Goal: Task Accomplishment & Management: Use online tool/utility

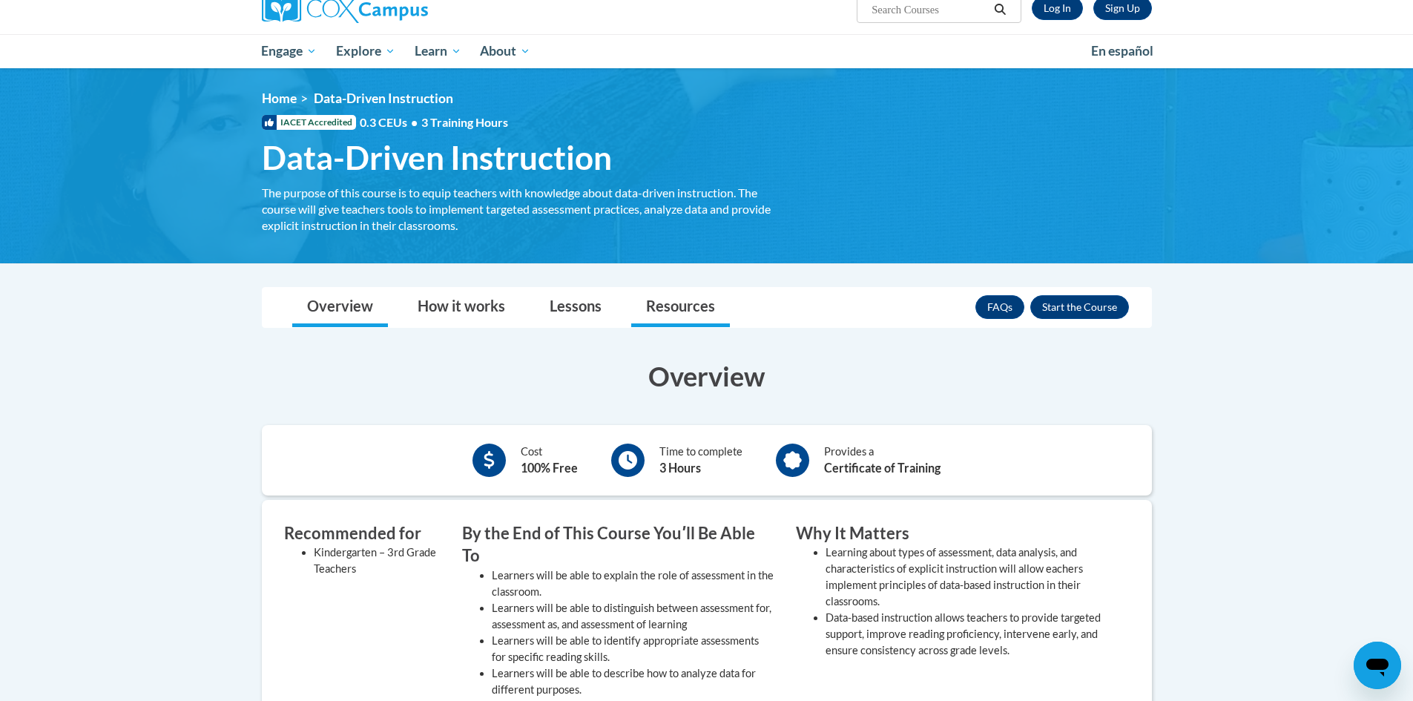
scroll to position [148, 0]
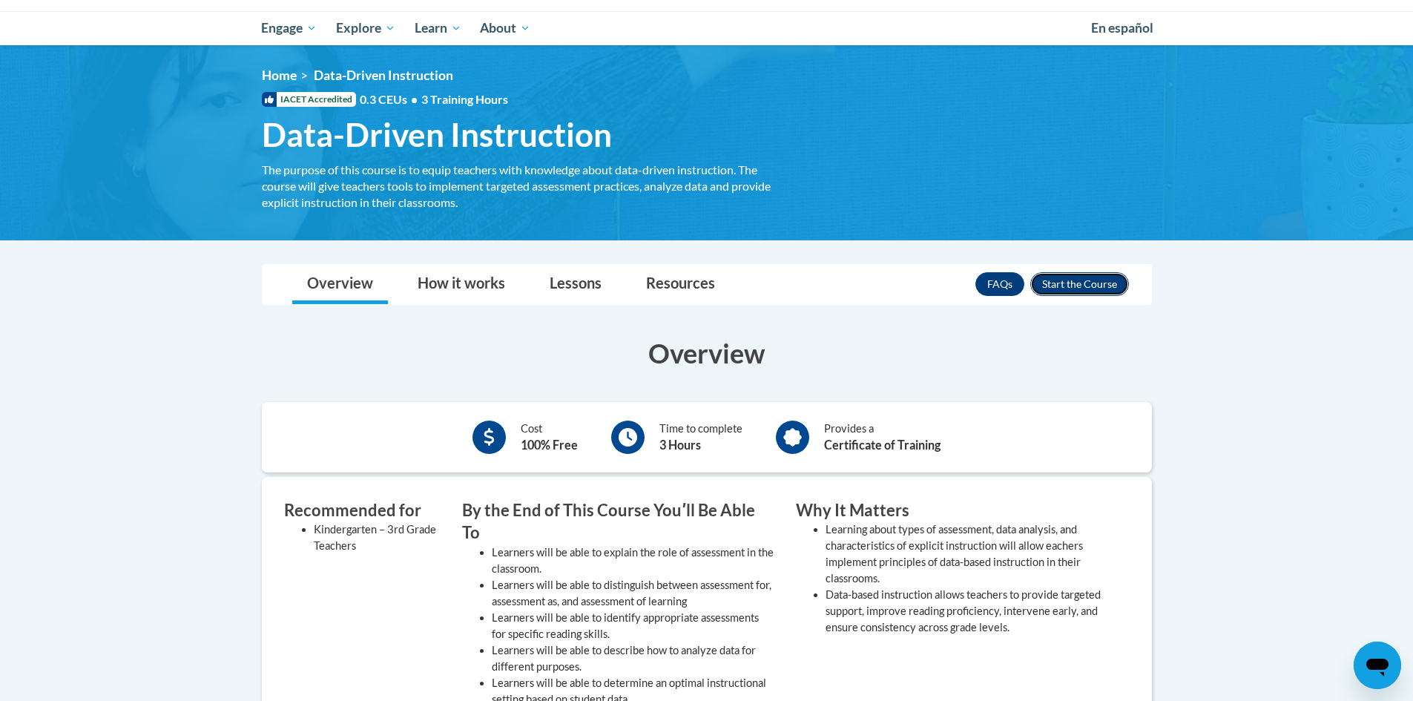
click at [1076, 283] on button "Enroll" at bounding box center [1079, 284] width 99 height 24
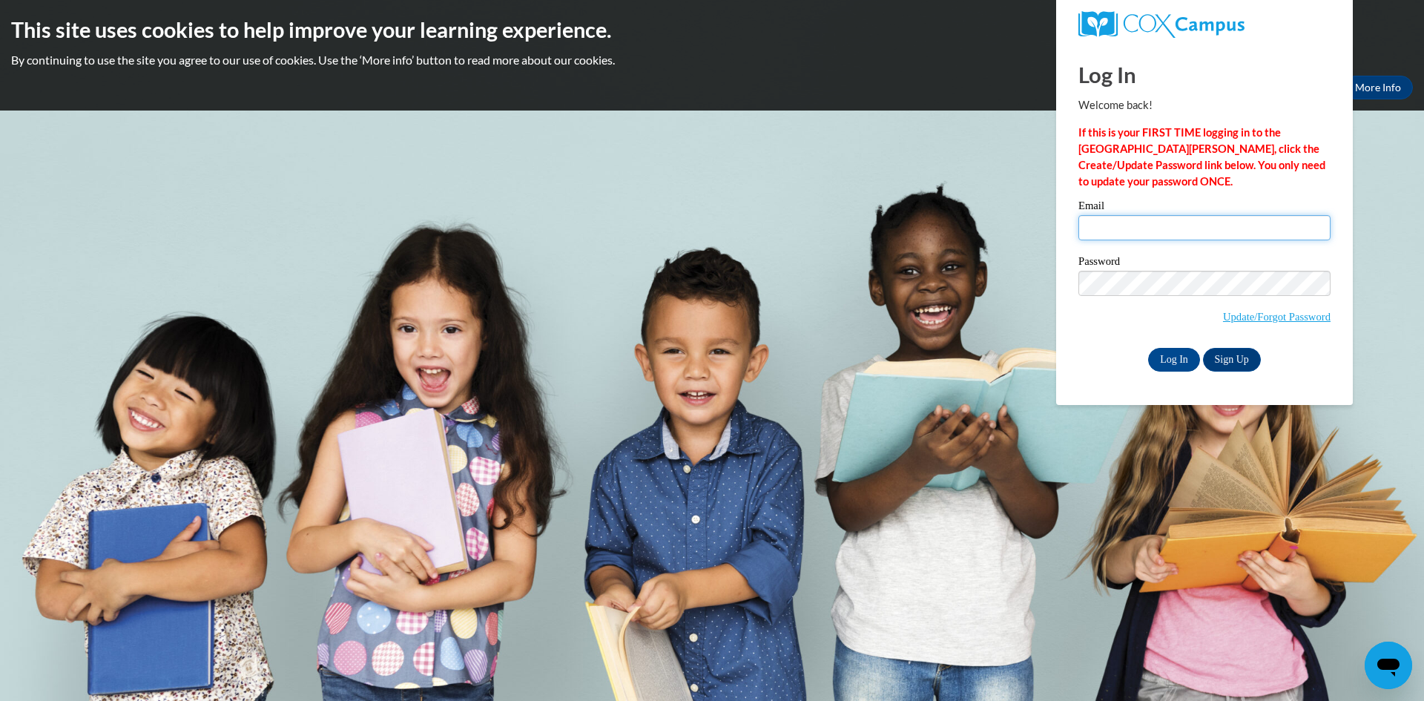
type input "khoffman@clintonville.k12.wi.us"
click at [1181, 360] on input "Log In" at bounding box center [1174, 360] width 52 height 24
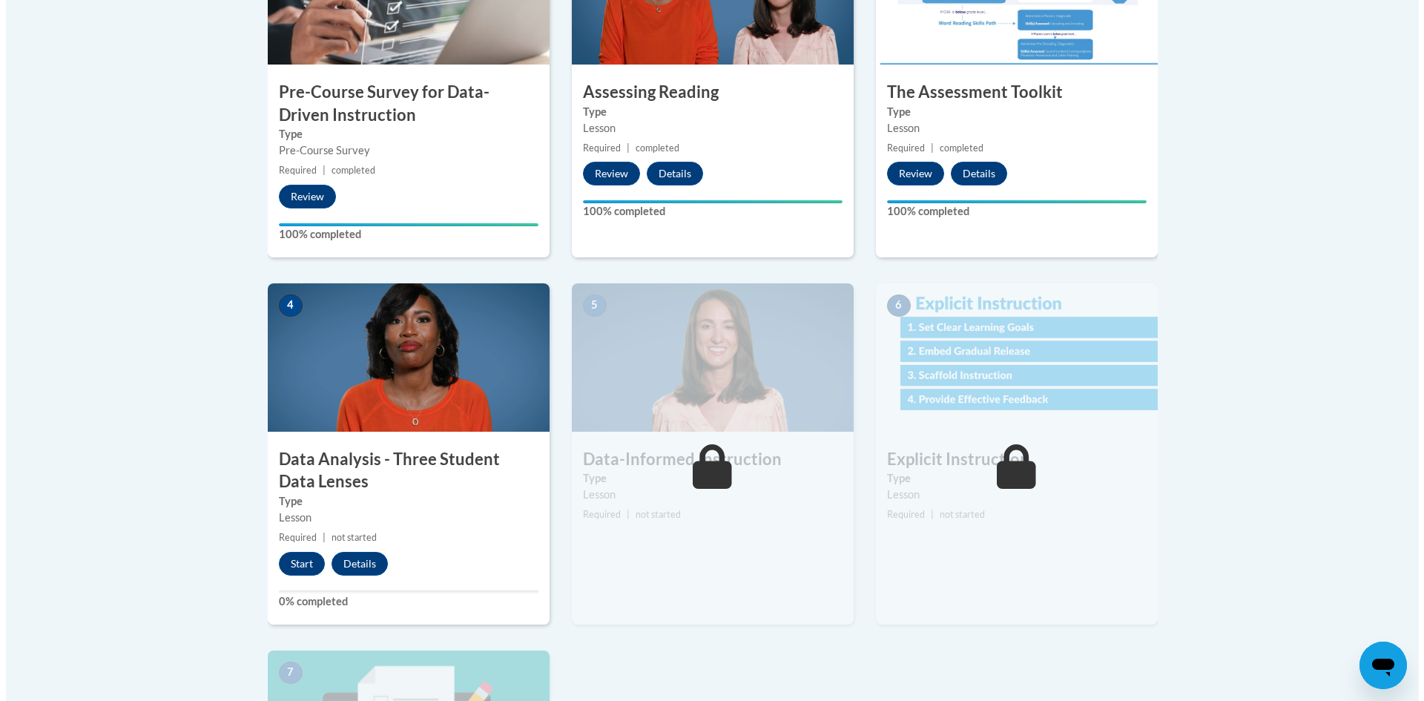
scroll to position [668, 0]
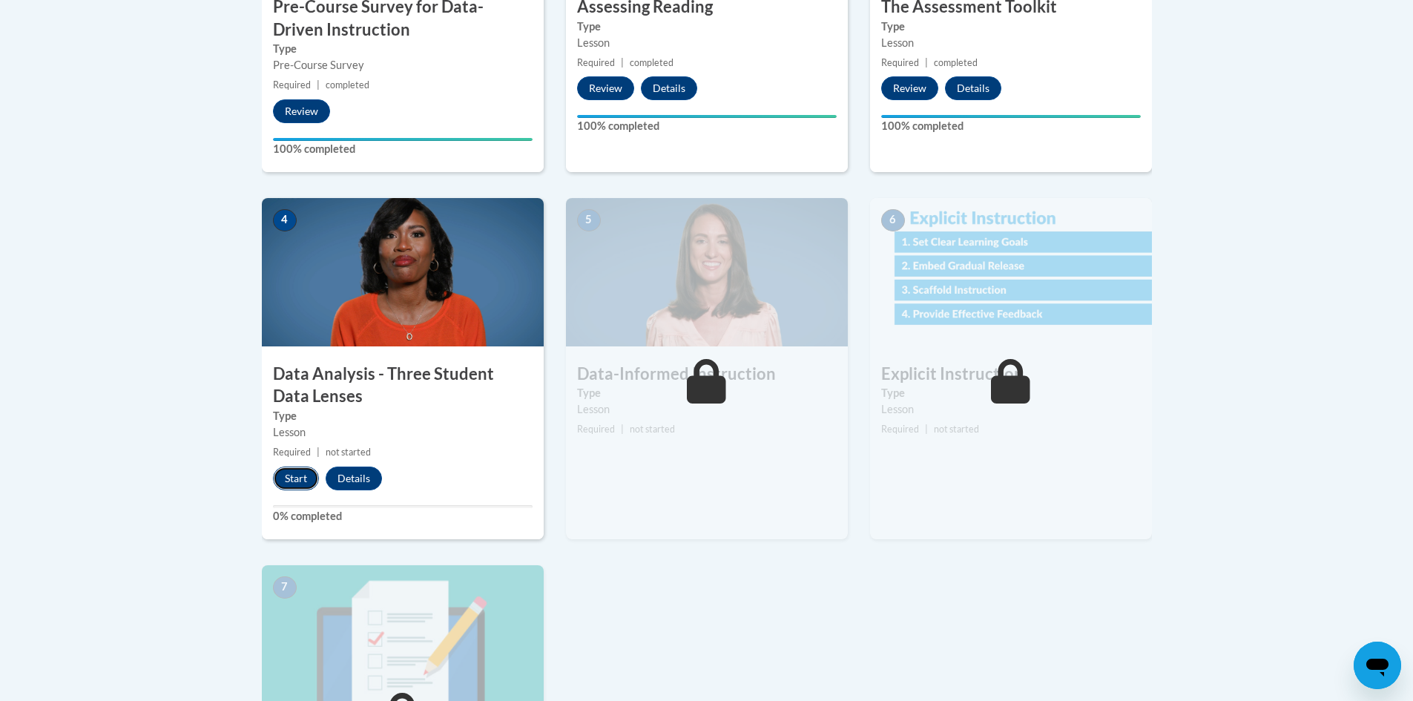
click at [292, 474] on button "Start" at bounding box center [296, 479] width 46 height 24
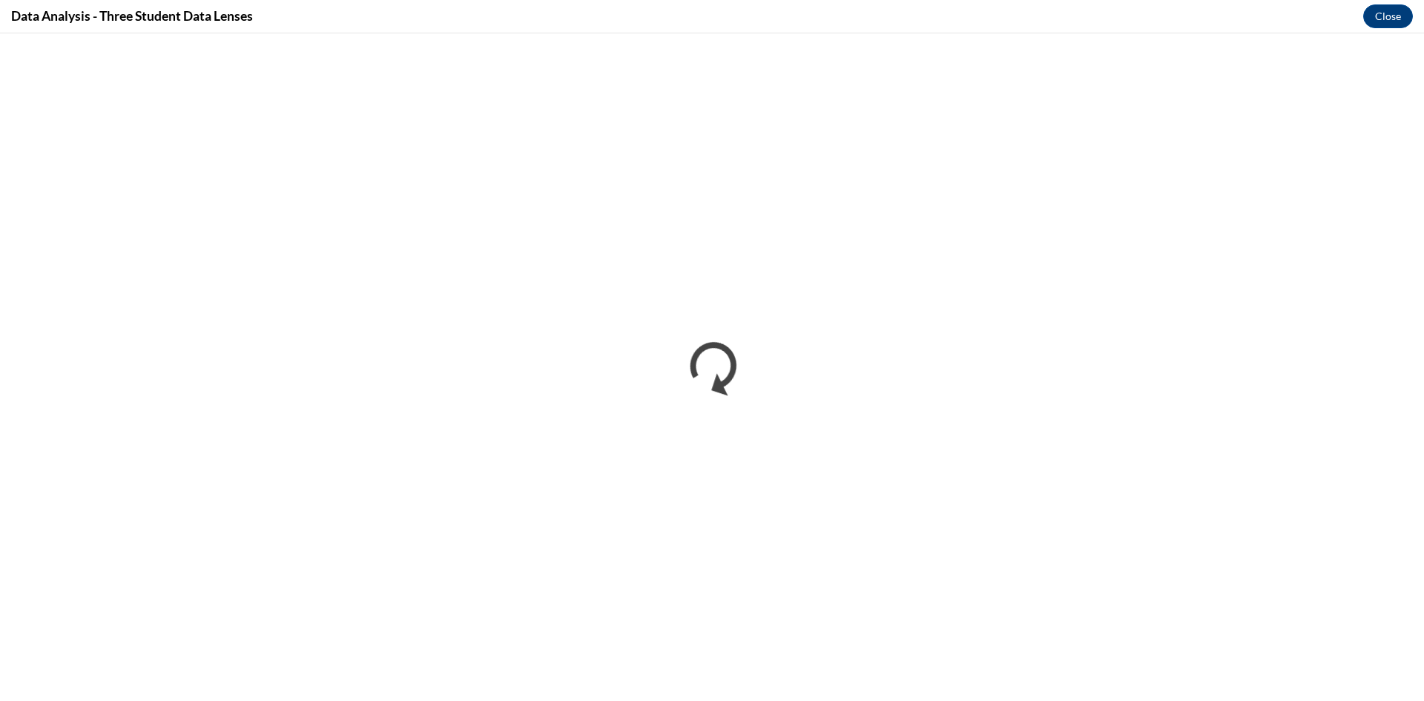
scroll to position [0, 0]
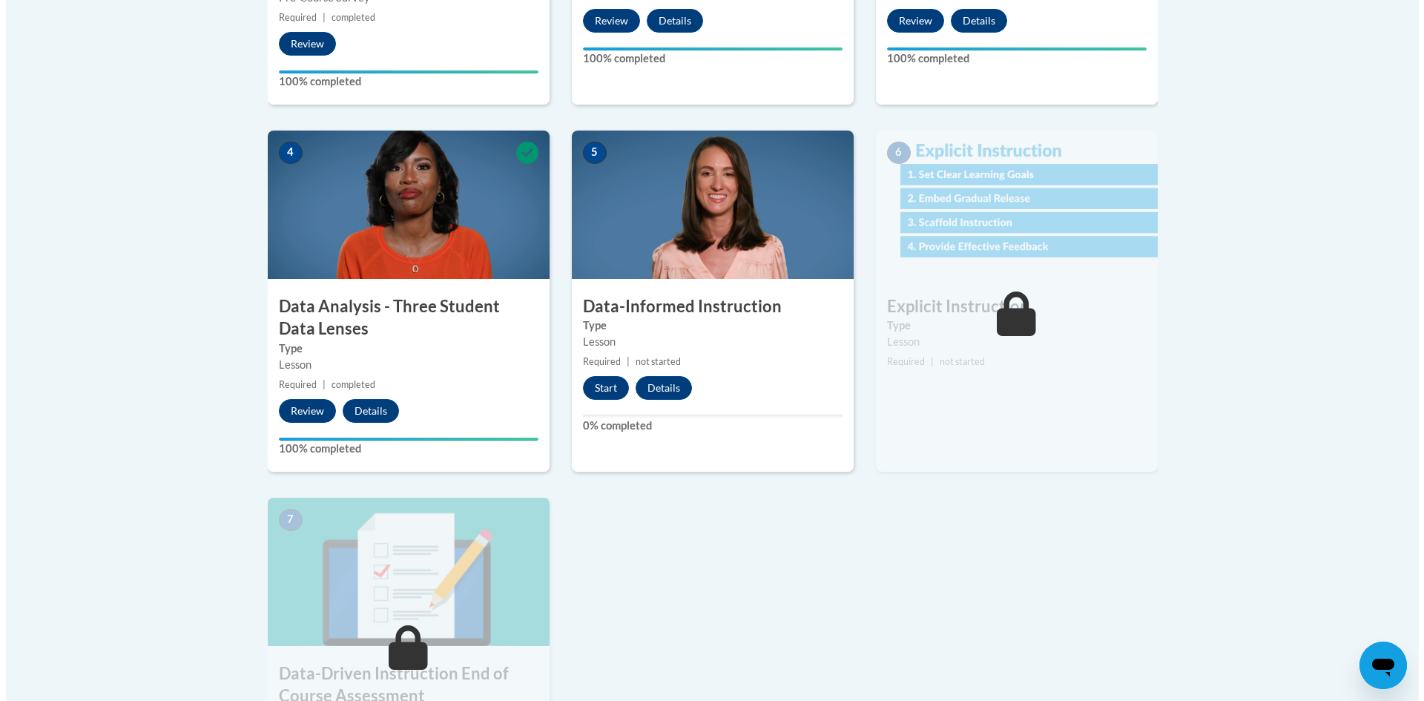
scroll to position [742, 0]
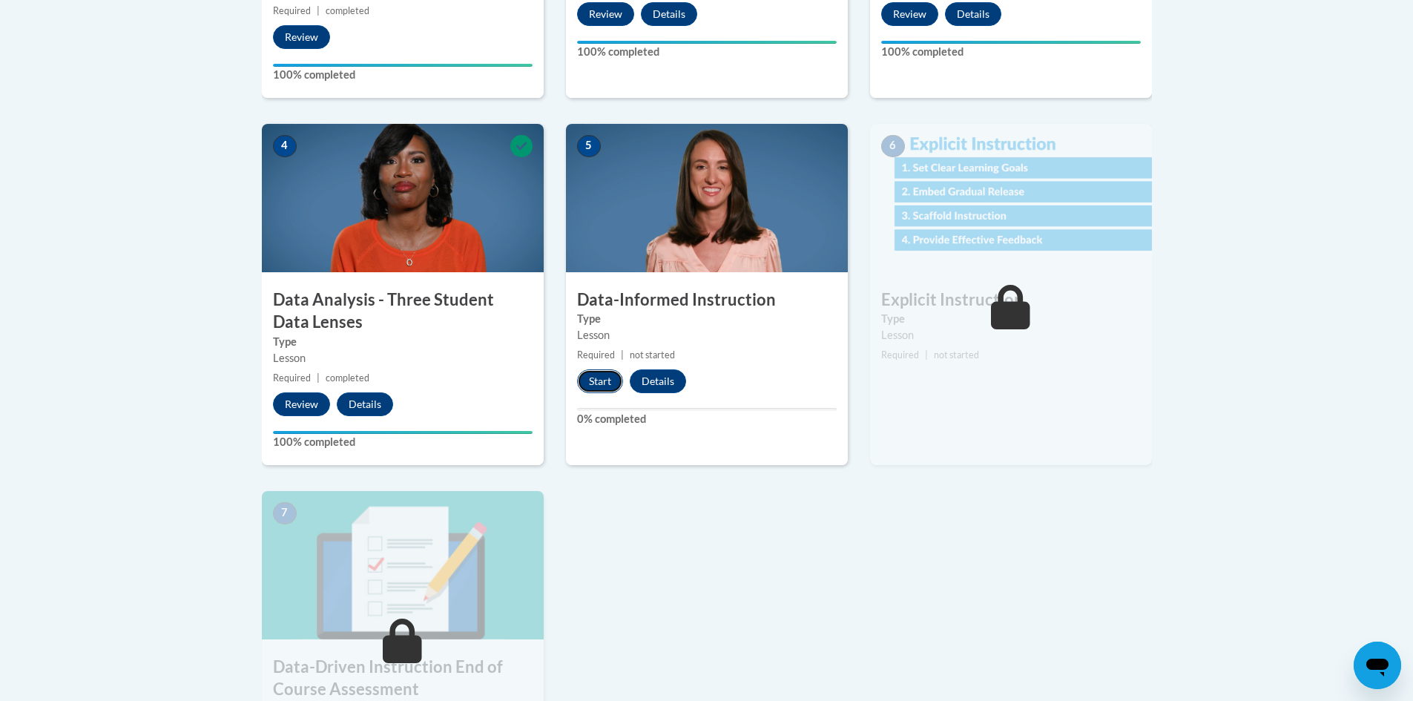
click at [597, 381] on button "Start" at bounding box center [600, 381] width 46 height 24
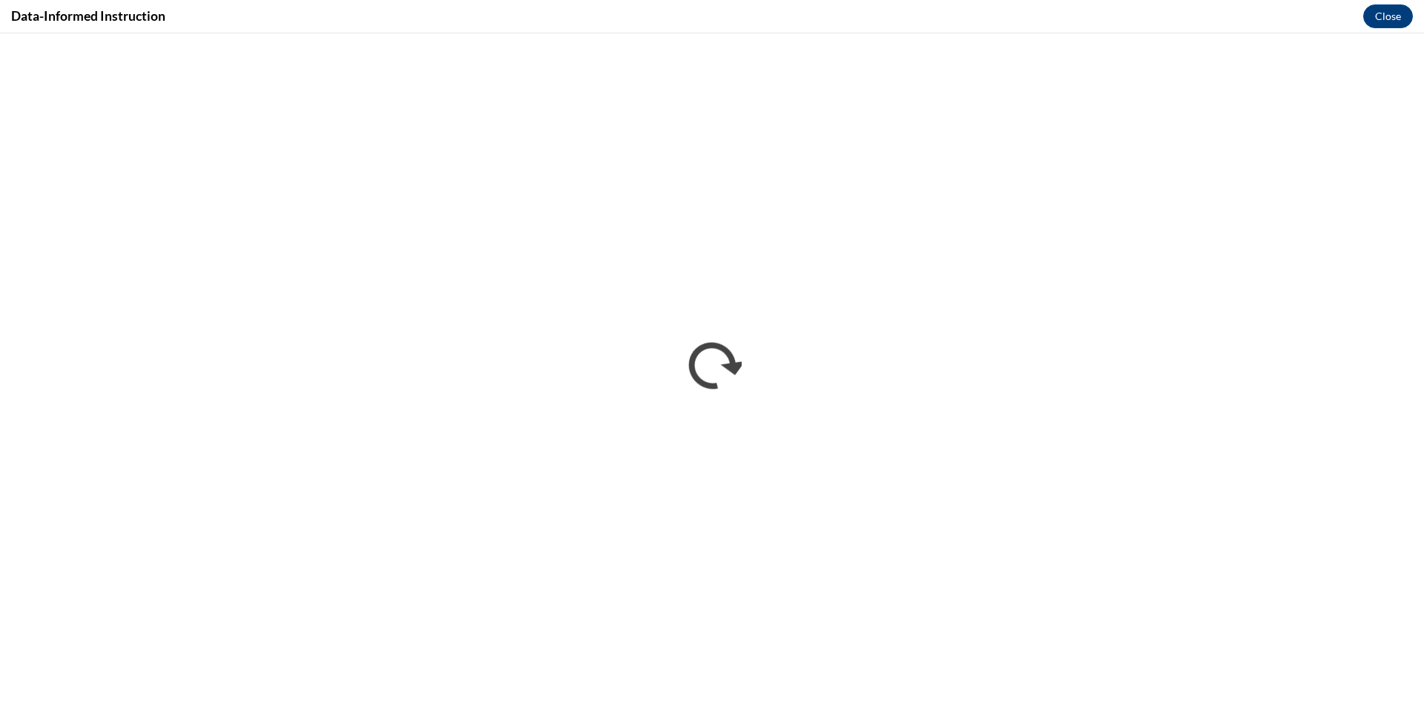
scroll to position [0, 0]
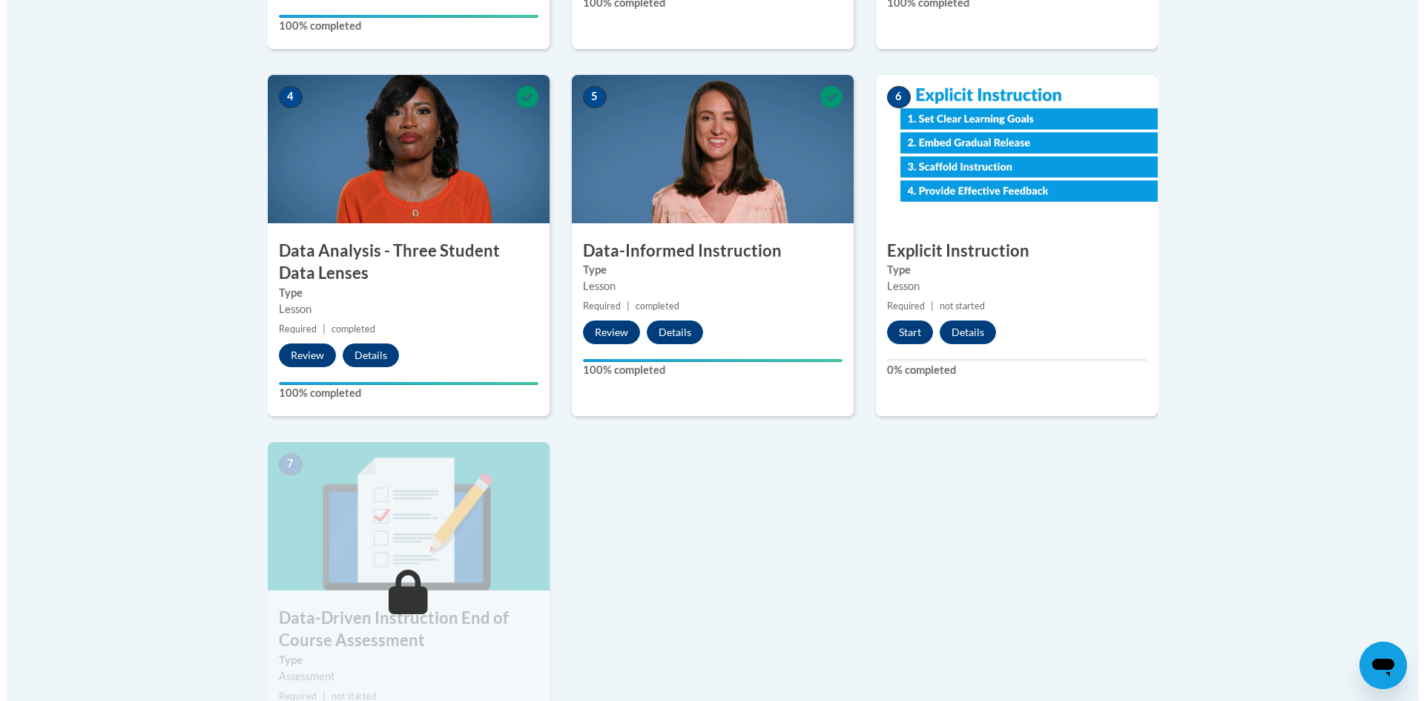
scroll to position [816, 0]
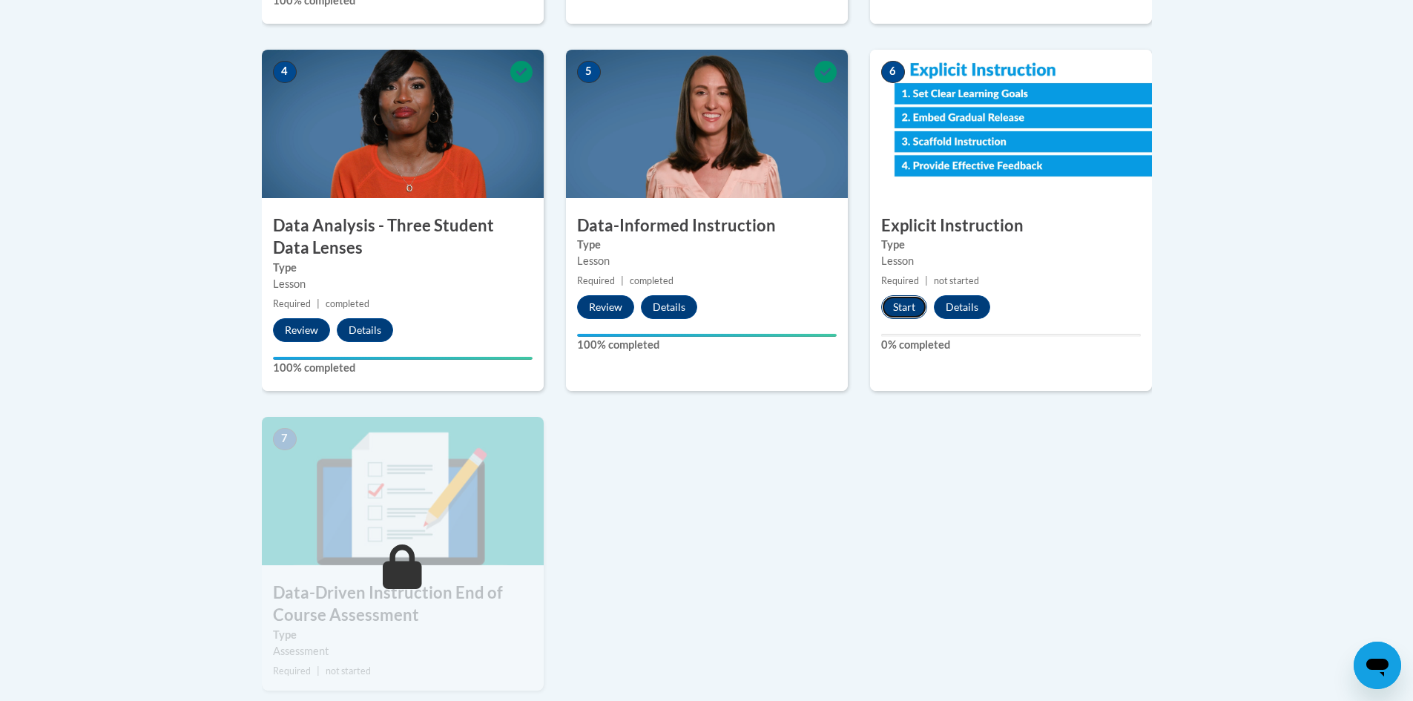
click at [912, 306] on button "Start" at bounding box center [904, 307] width 46 height 24
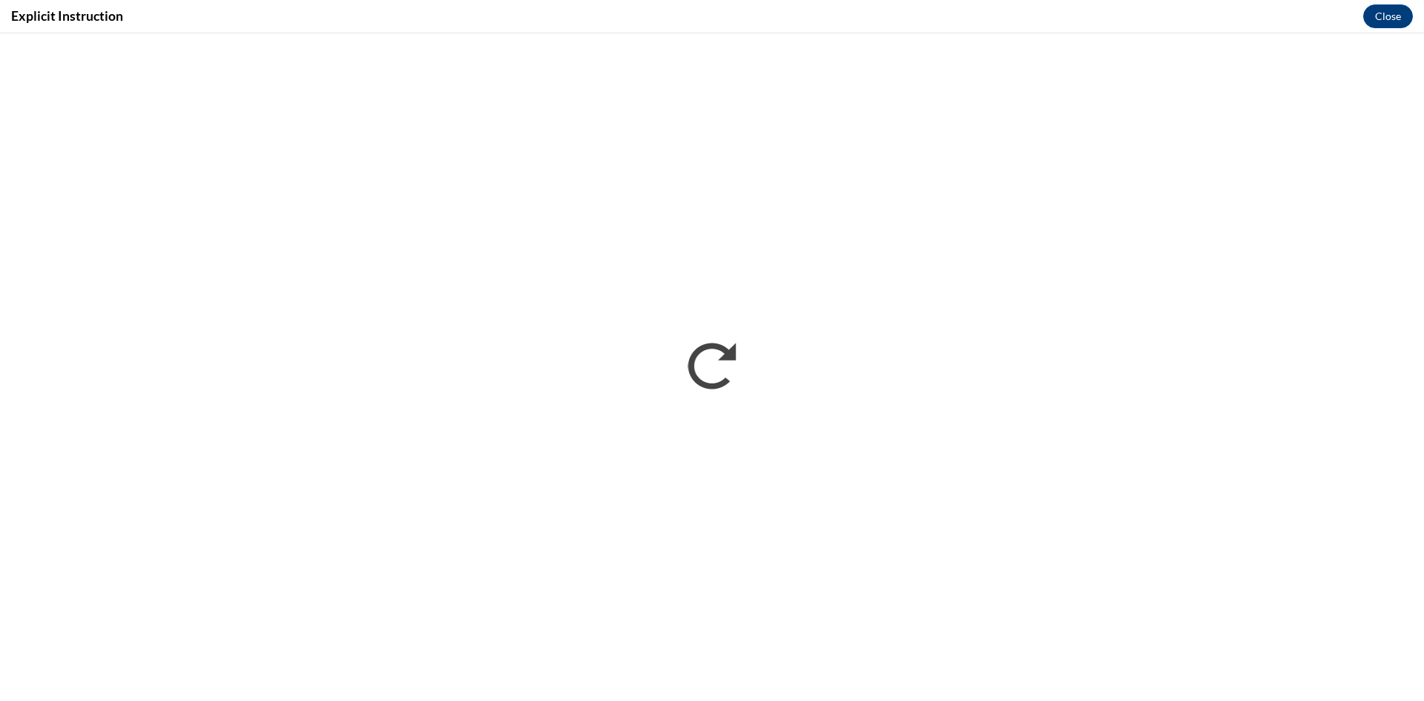
scroll to position [0, 0]
